Goal: Find specific page/section: Find specific page/section

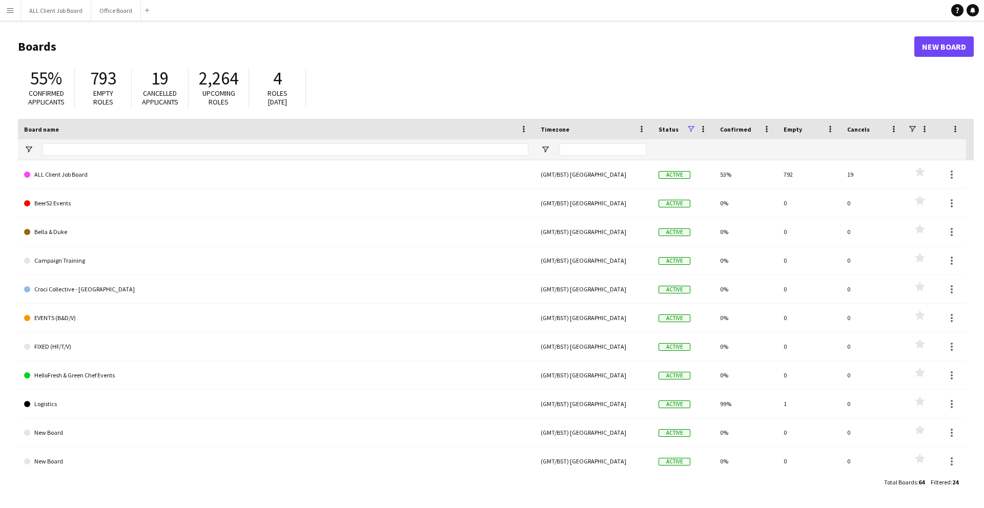
click at [18, 12] on button "Menu" at bounding box center [10, 10] width 21 height 21
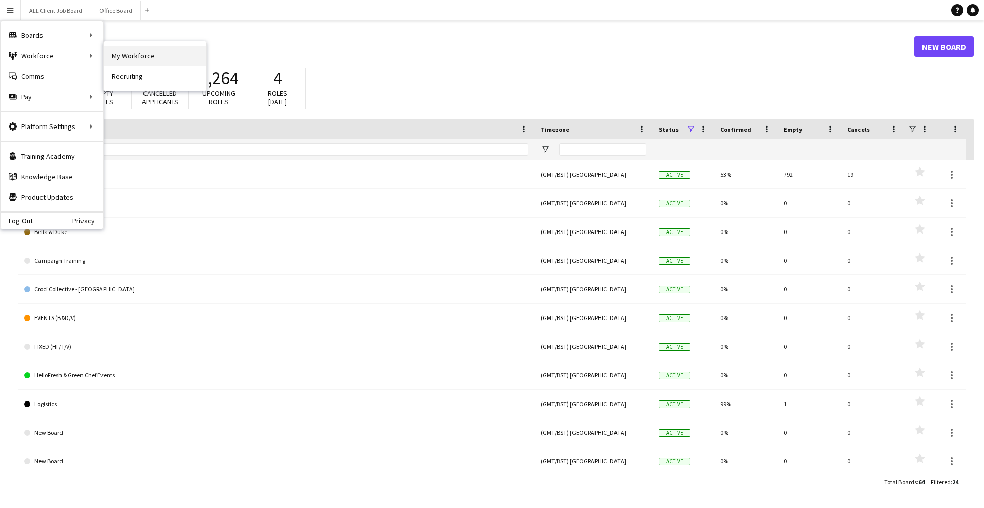
click at [116, 56] on link "My Workforce" at bounding box center [155, 56] width 103 height 21
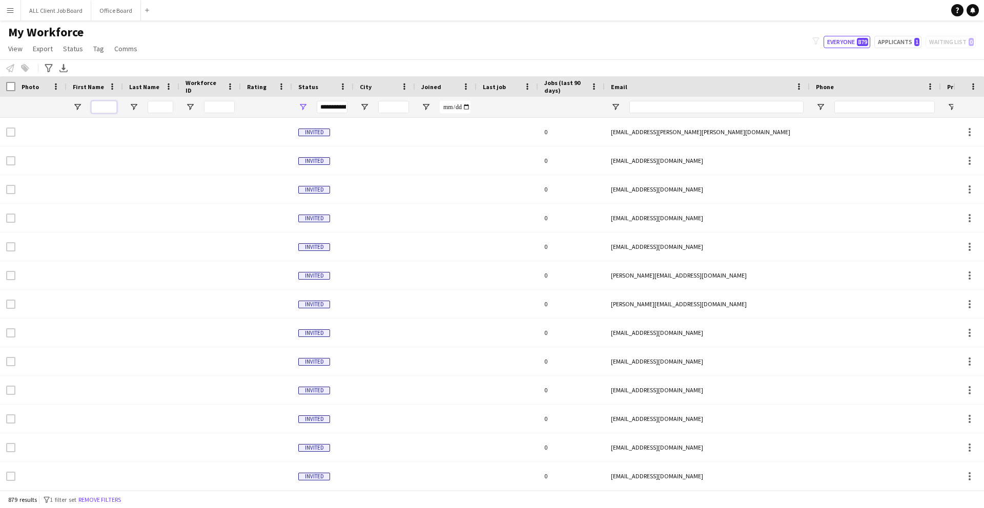
click at [114, 109] on input "First Name Filter Input" at bounding box center [104, 107] width 26 height 12
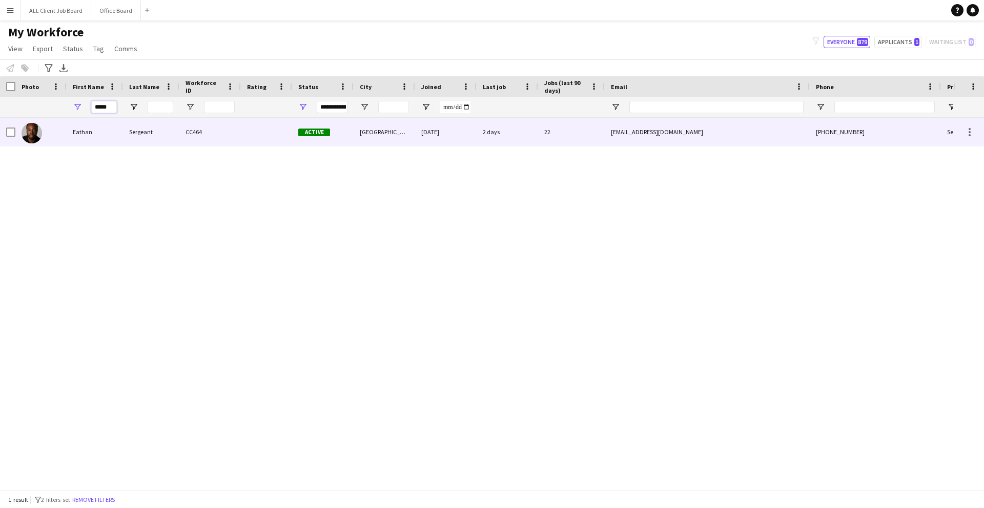
type input "*****"
click at [128, 132] on div "Sergeant" at bounding box center [151, 132] width 56 height 28
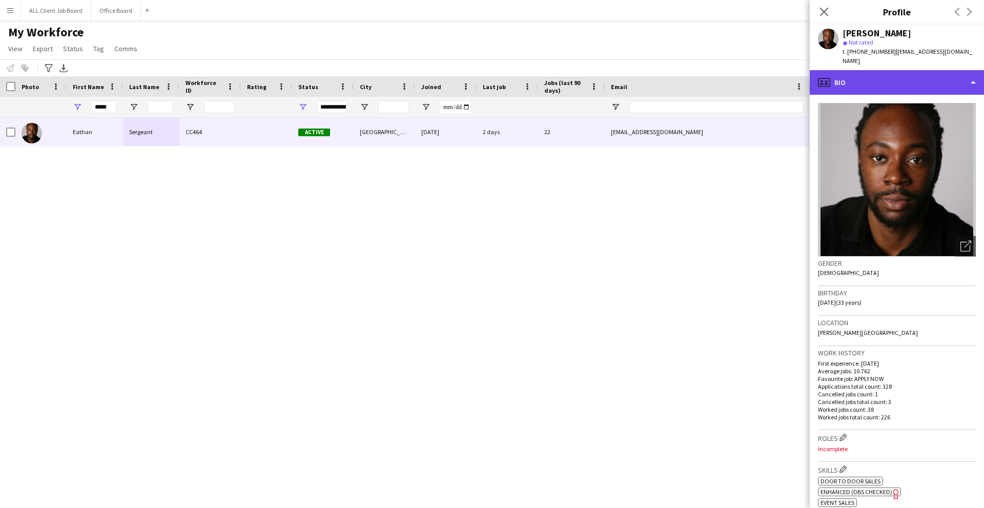
click at [853, 76] on div "profile Bio" at bounding box center [897, 82] width 174 height 25
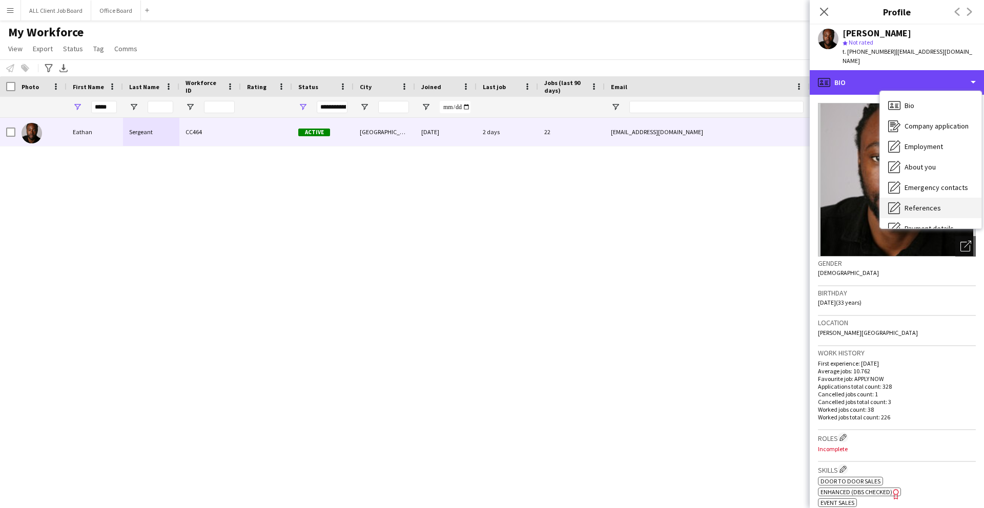
scroll to position [117, 0]
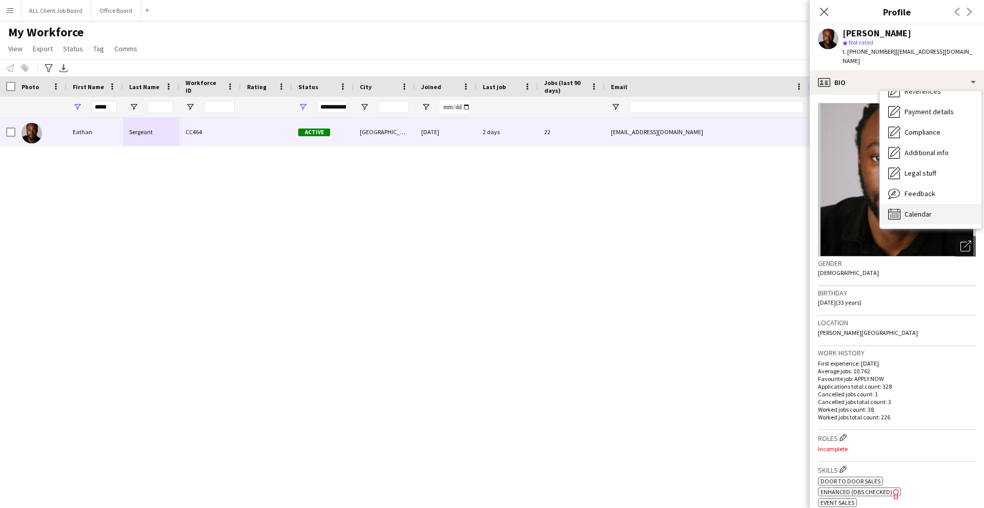
click at [920, 210] on span "Calendar" at bounding box center [918, 214] width 27 height 9
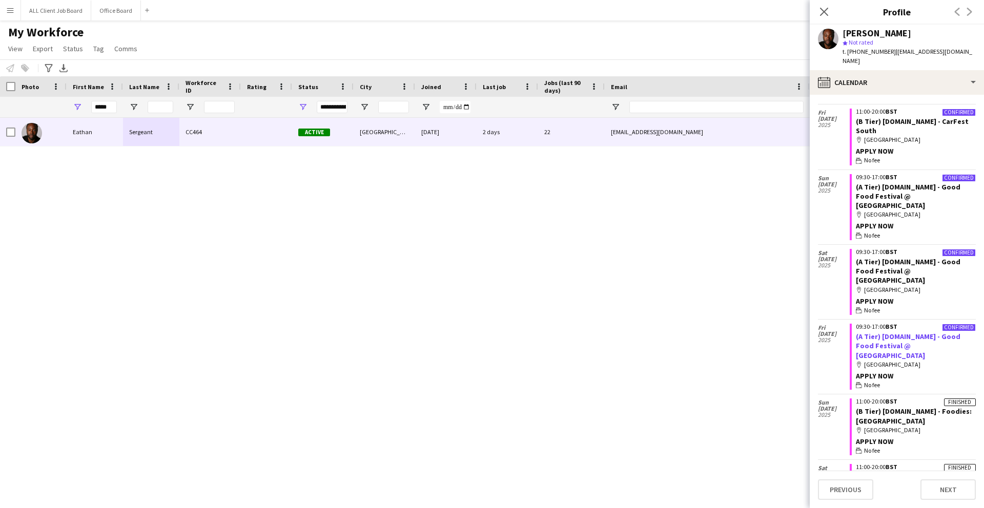
scroll to position [1051, 0]
